Goal: Book appointment/travel/reservation

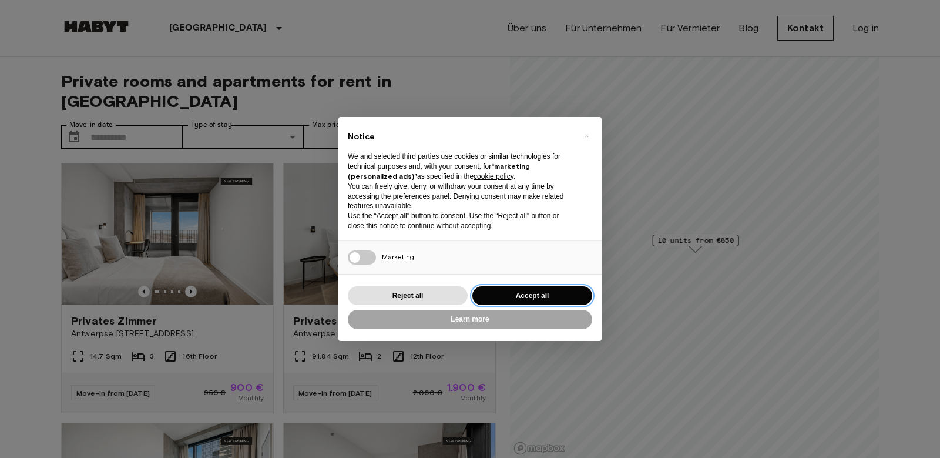
click at [530, 290] on button "Accept all" at bounding box center [532, 295] width 120 height 19
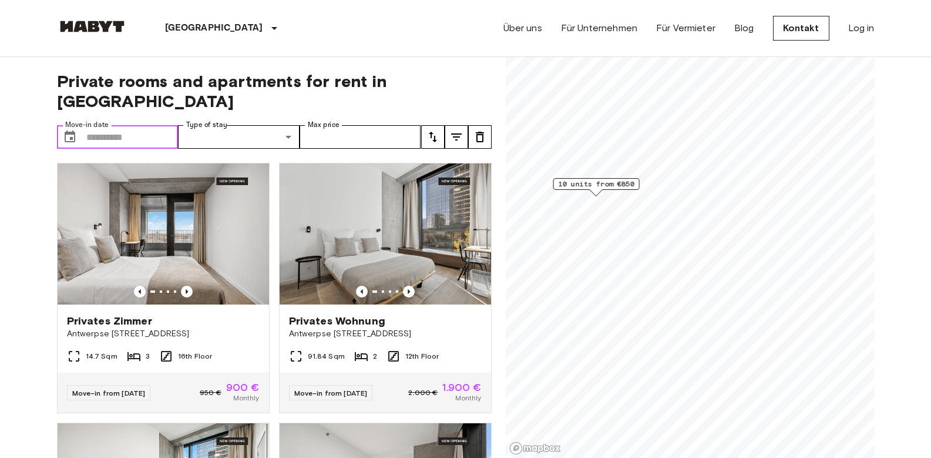
click at [116, 125] on input "Move-in date" at bounding box center [132, 136] width 92 height 23
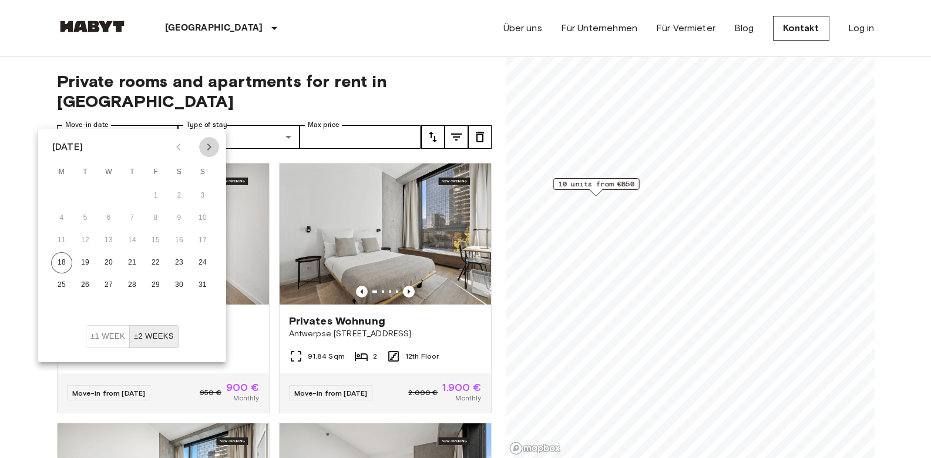
click at [206, 144] on icon "Next month" at bounding box center [209, 147] width 14 height 14
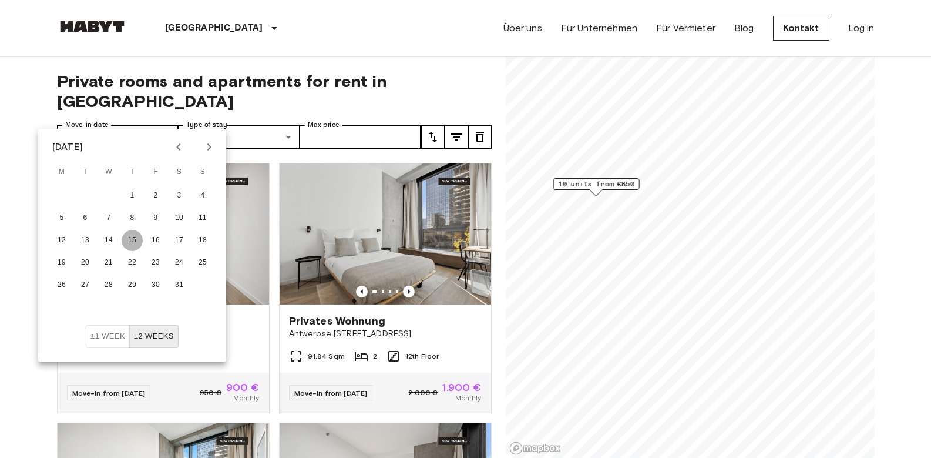
click at [132, 239] on button "15" at bounding box center [132, 240] width 21 height 21
type input "**********"
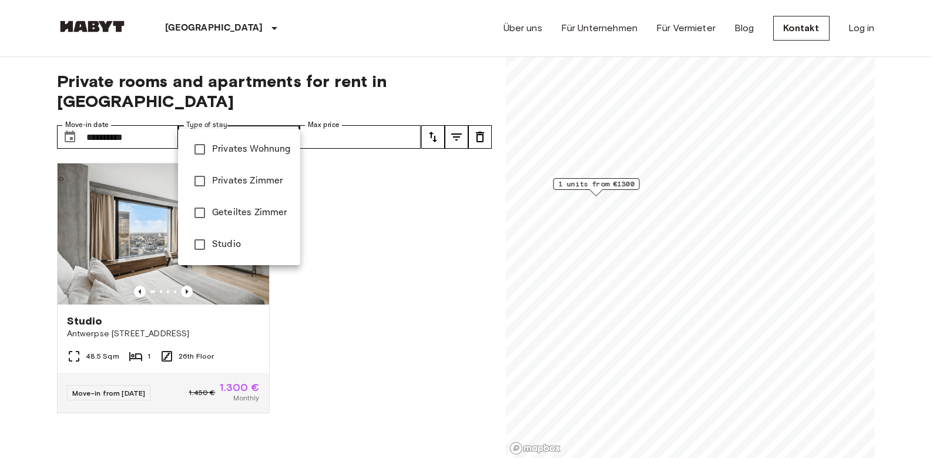
click at [355, 32] on div at bounding box center [470, 229] width 940 height 458
